Goal: Information Seeking & Learning: Learn about a topic

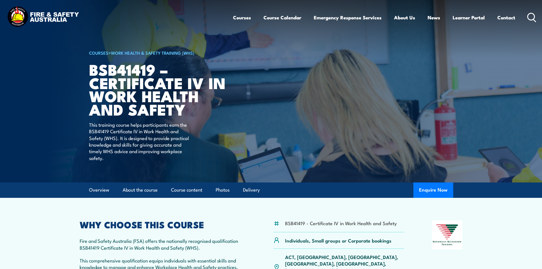
click at [530, 17] on icon at bounding box center [531, 17] width 9 height 9
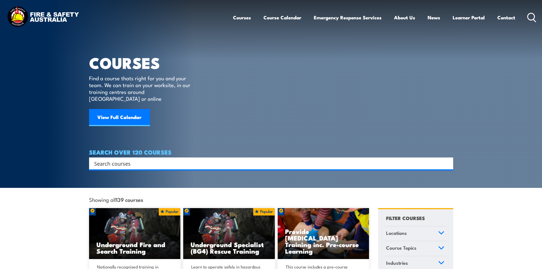
click at [127, 159] on input "Search input" at bounding box center [267, 163] width 346 height 9
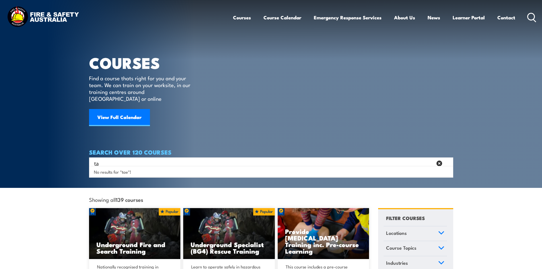
type input "t"
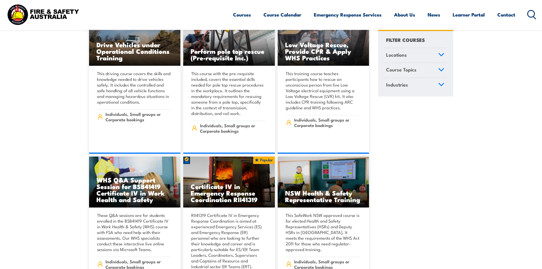
scroll to position [1081, 0]
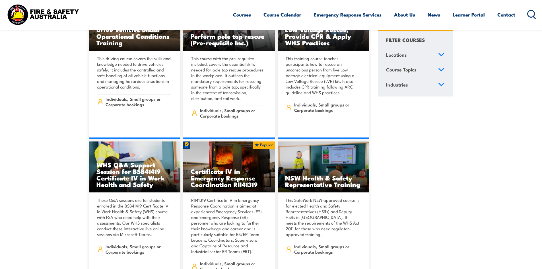
type input "tae"
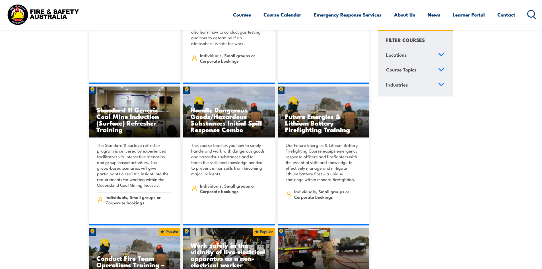
scroll to position [711, 0]
